Goal: Task Accomplishment & Management: Complete application form

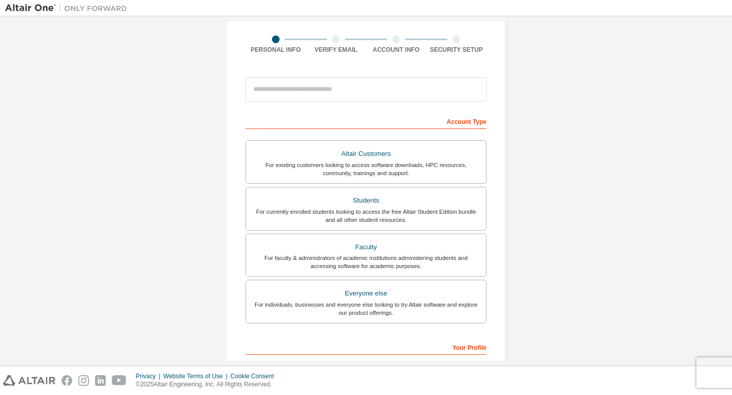
scroll to position [6, 0]
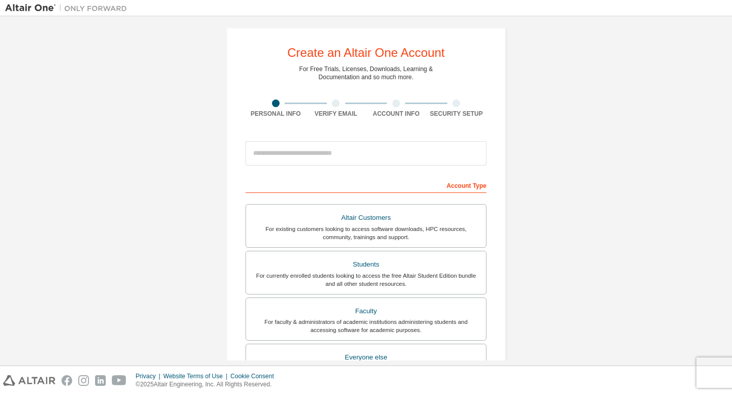
click at [293, 138] on div at bounding box center [365, 153] width 241 height 35
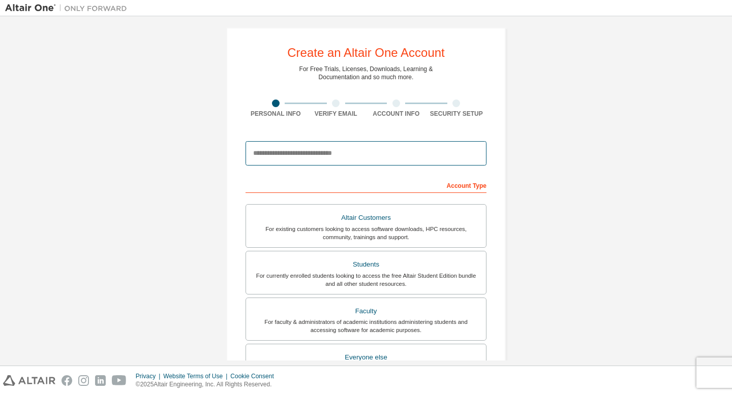
click at [296, 144] on input "email" at bounding box center [365, 153] width 241 height 24
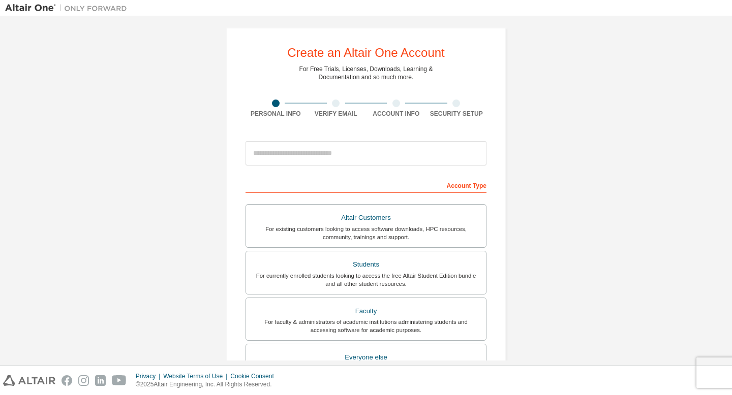
click at [183, 169] on div "Create an Altair One Account For Free Trials, Licenses, Downloads, Learning & D…" at bounding box center [366, 284] width 722 height 538
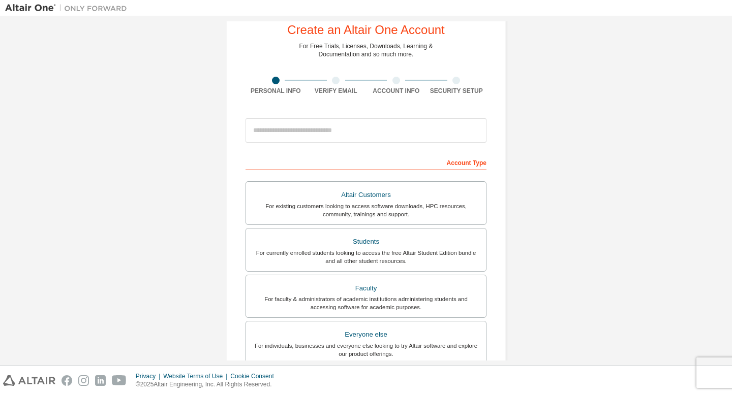
scroll to position [29, 0]
click at [284, 244] on div "Students" at bounding box center [366, 241] width 228 height 14
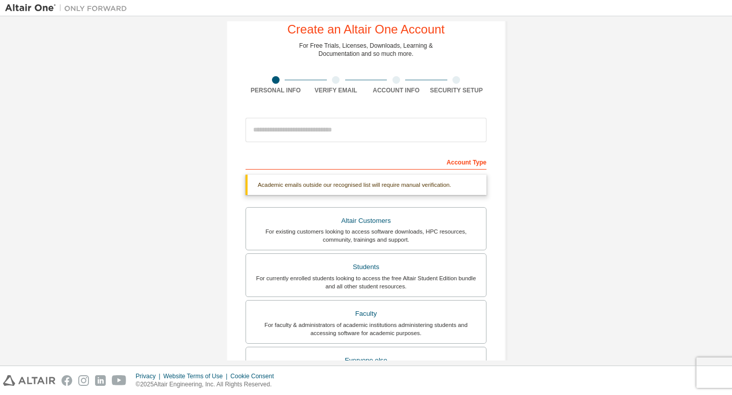
click at [167, 179] on div "Create an Altair One Account For Free Trials, Licenses, Downloads, Learning & D…" at bounding box center [366, 274] width 722 height 565
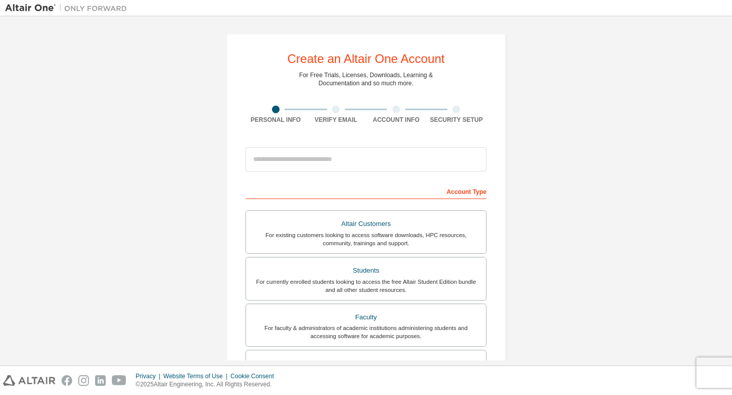
scroll to position [23, 0]
